Goal: Find contact information: Find contact information

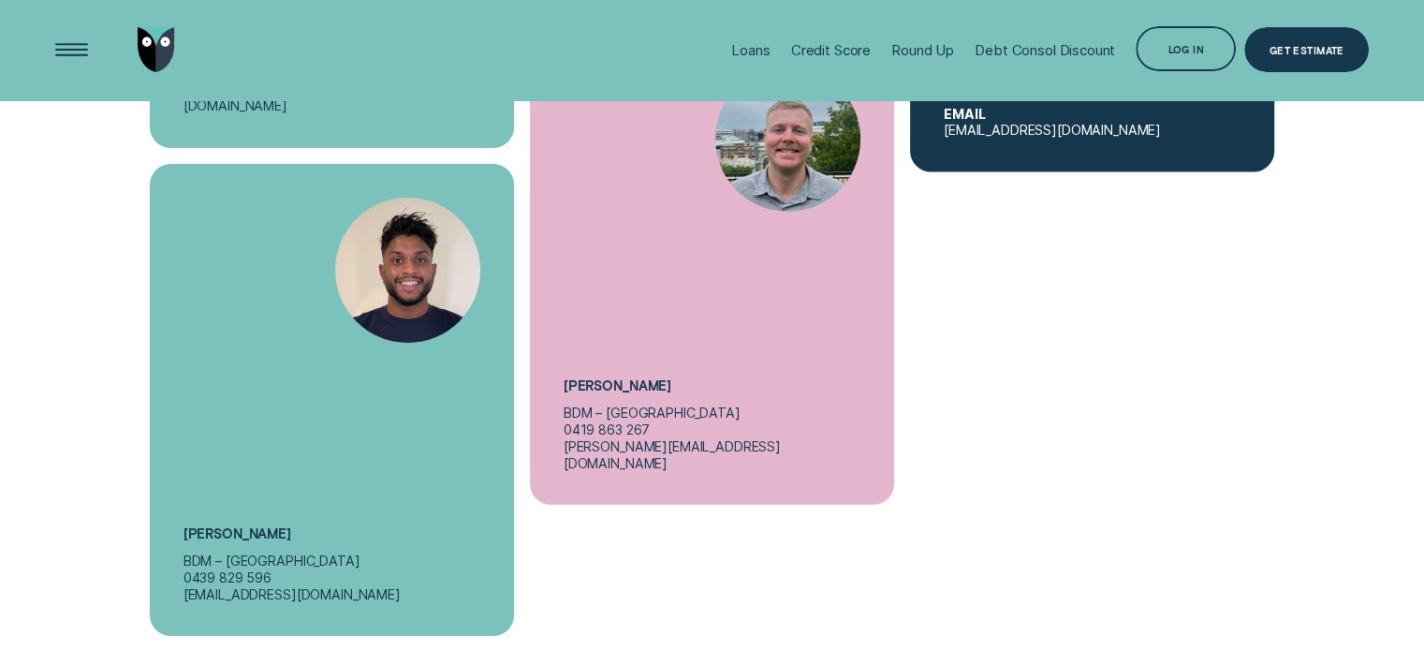
scroll to position [6368, 0]
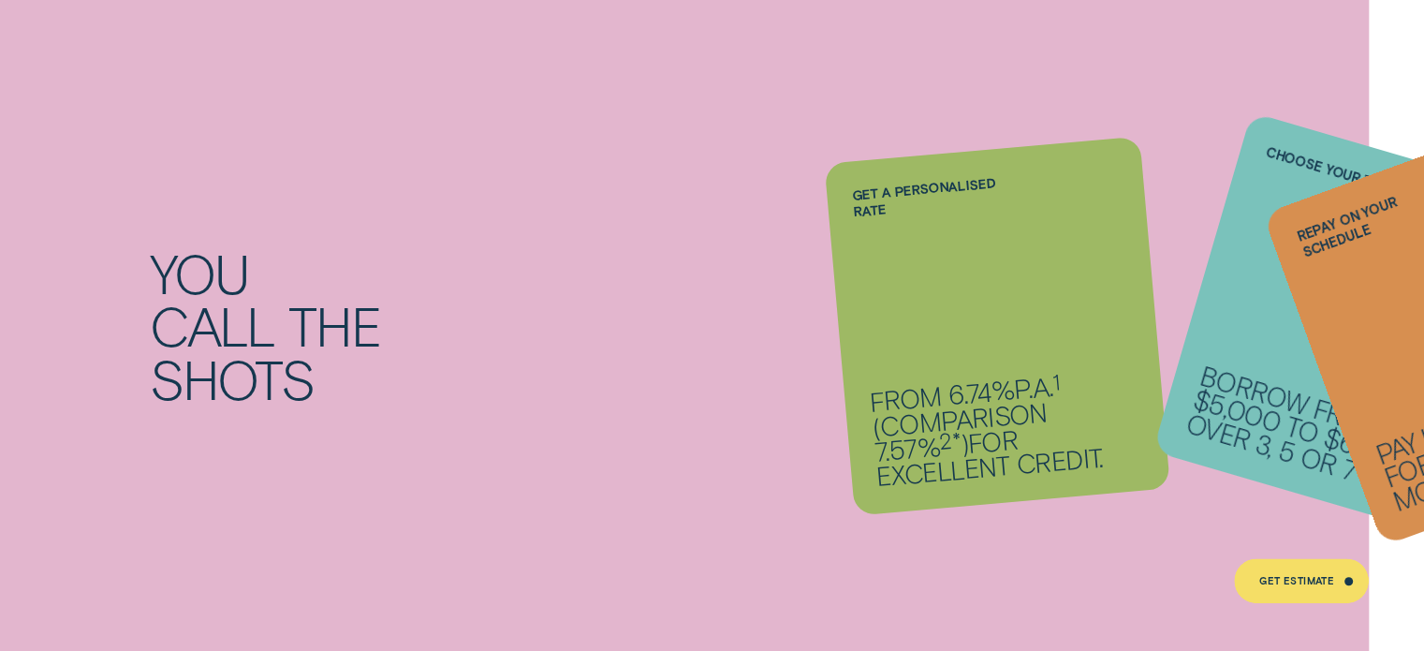
scroll to position [1498, 0]
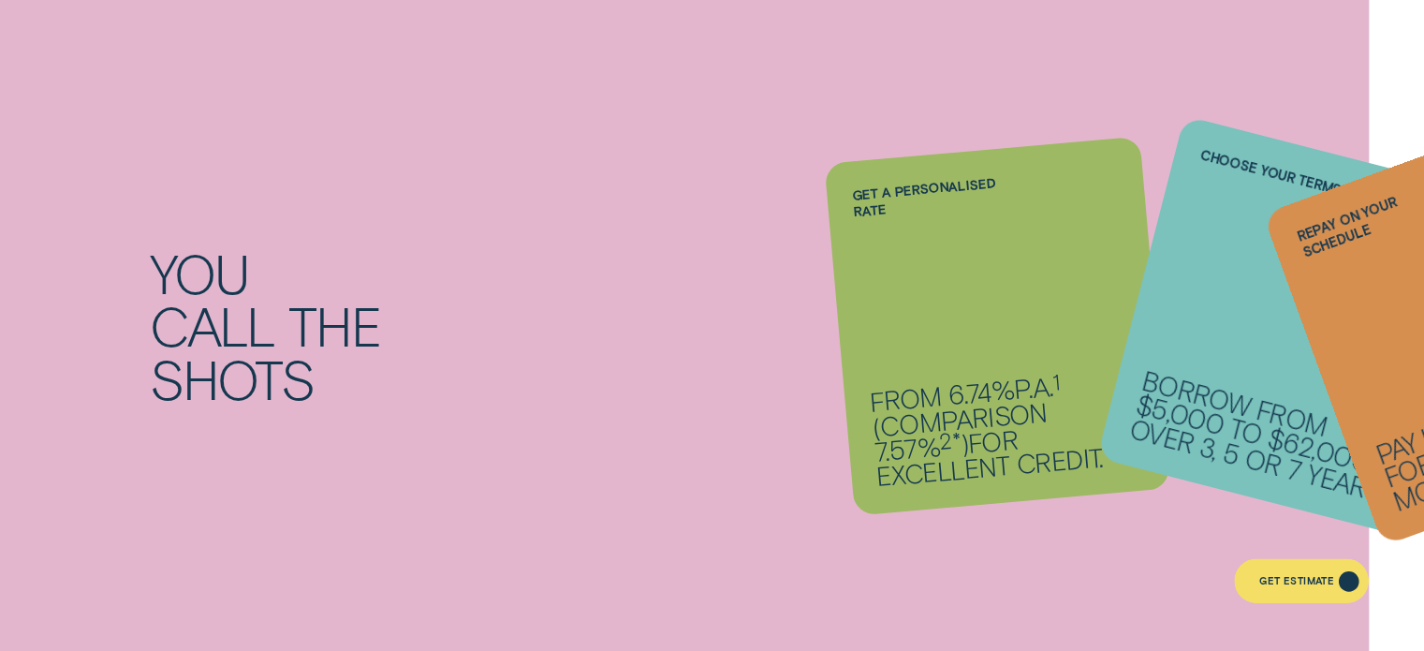
click at [1294, 583] on div "Get Estimate" at bounding box center [1297, 583] width 75 height 8
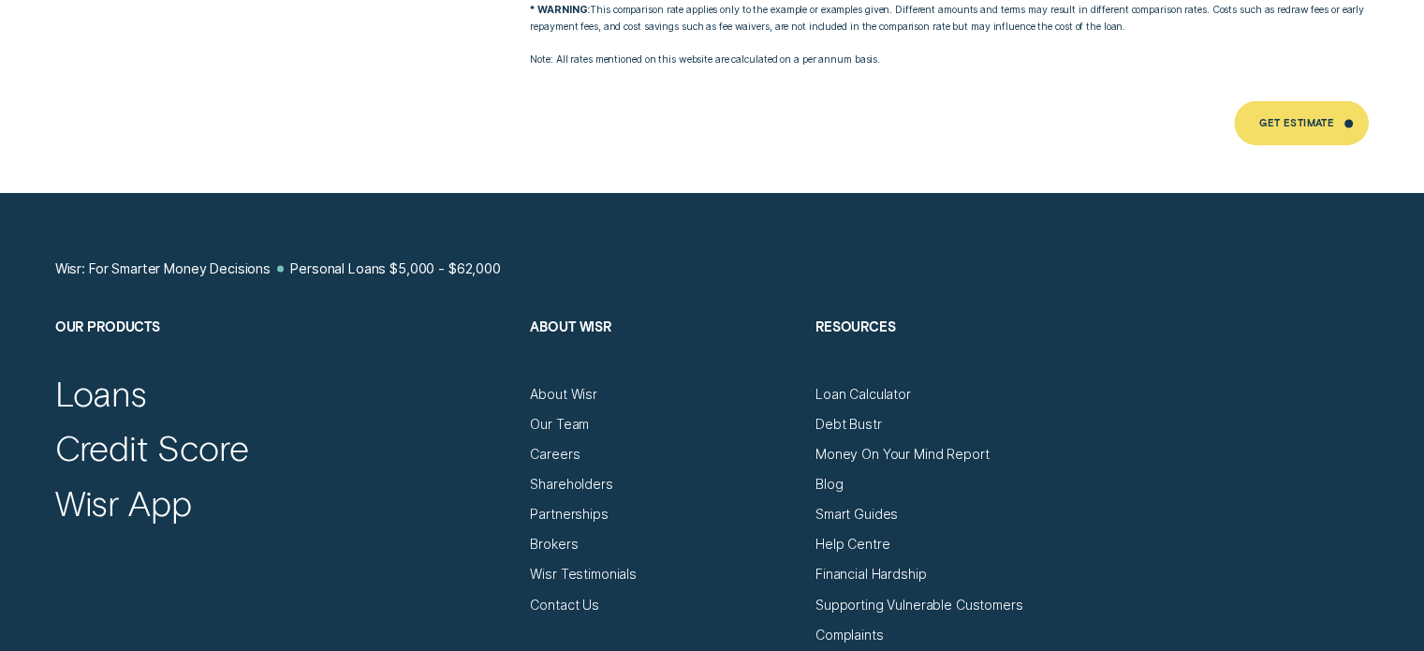
scroll to position [10113, 0]
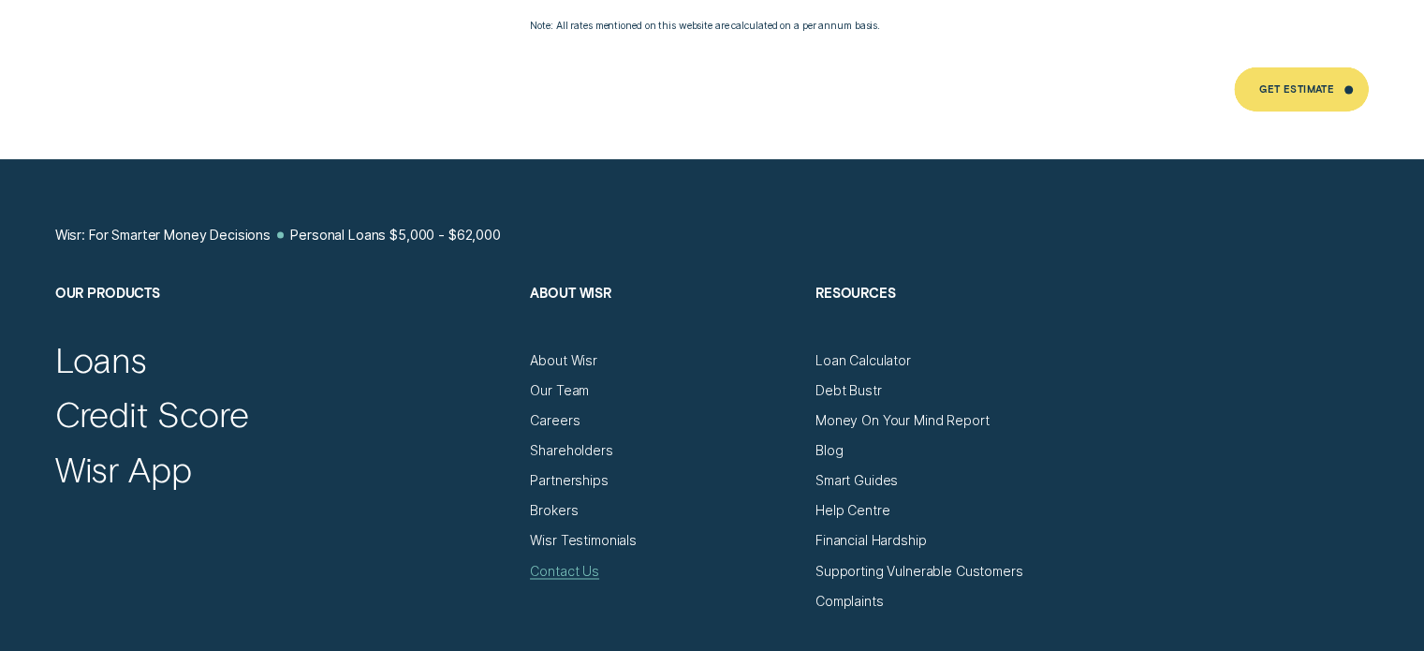
click at [567, 578] on div "Contact Us" at bounding box center [564, 578] width 69 height 1
click at [567, 502] on div "Brokers" at bounding box center [554, 510] width 48 height 17
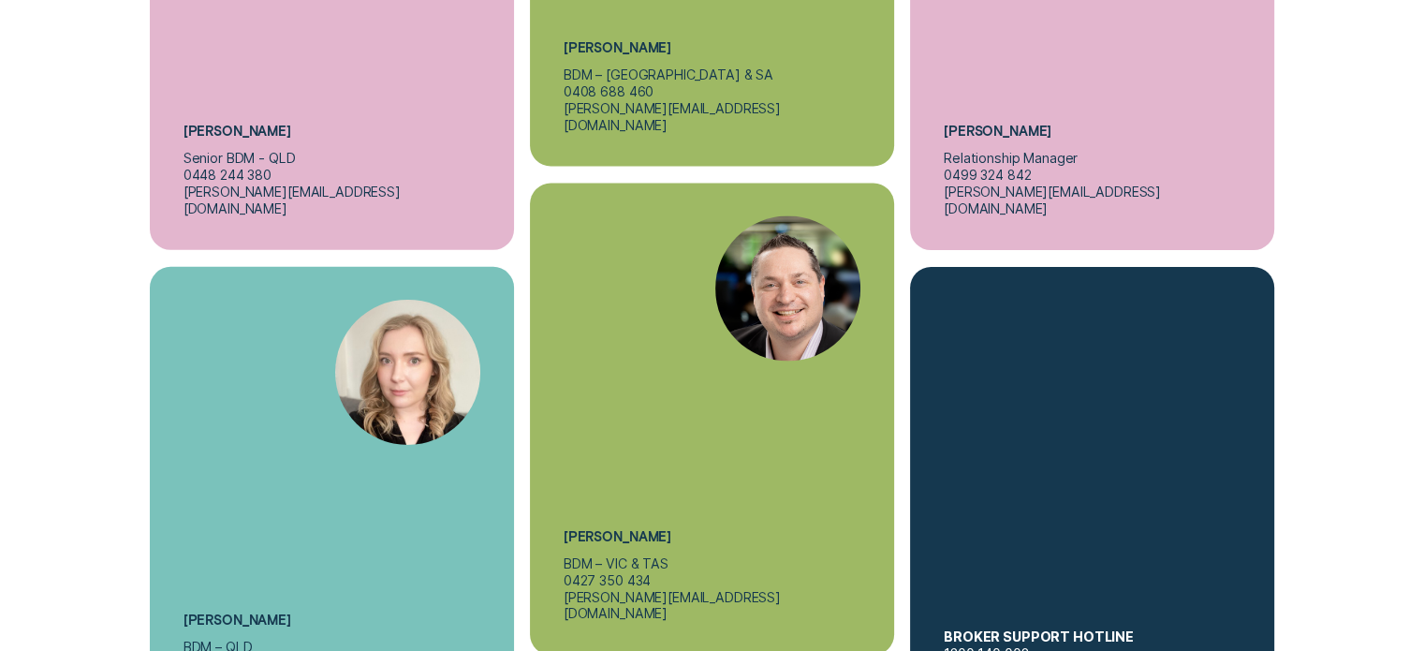
scroll to position [6087, 0]
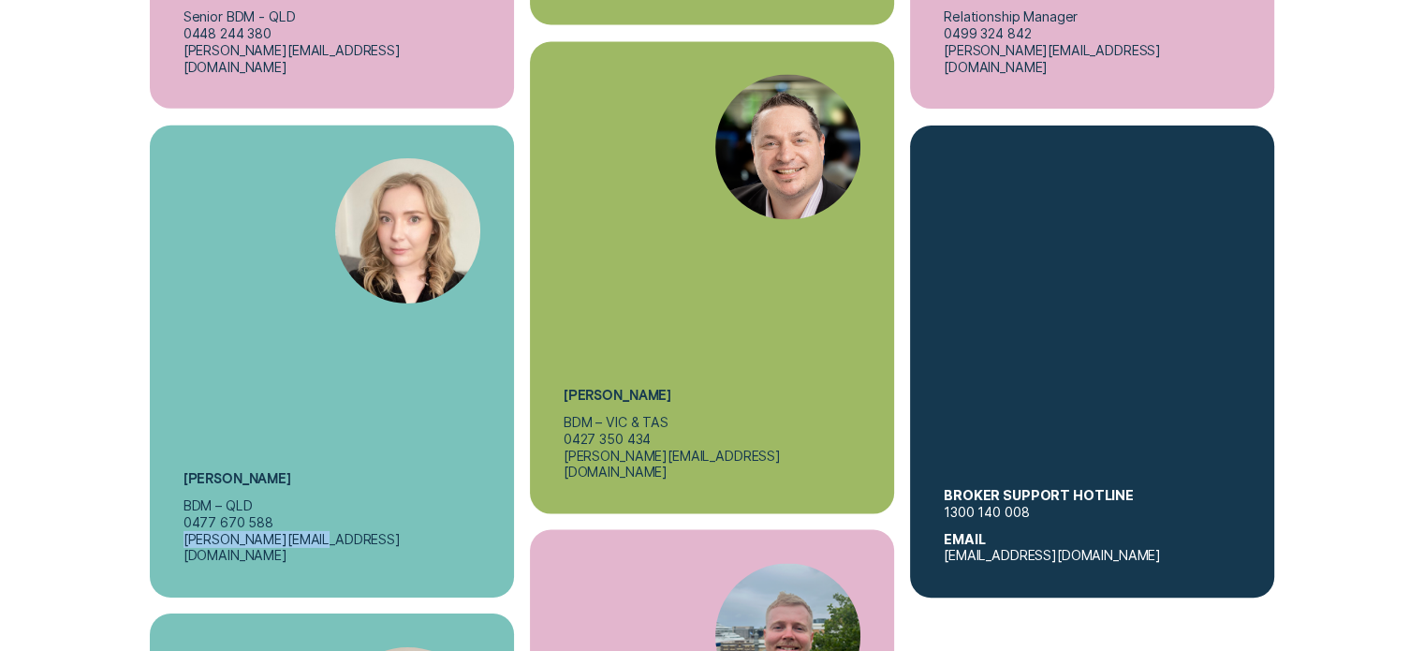
drag, startPoint x: 179, startPoint y: 433, endPoint x: 328, endPoint y: 426, distance: 149.0
click at [328, 426] on div "Rachael Lewis BDM – QLD 0477 670 588 r.lewis@wisr.com.au" at bounding box center [331, 361] width 363 height 472
copy p "r.lewis@wisr.com.au"
